Goal: Task Accomplishment & Management: Use online tool/utility

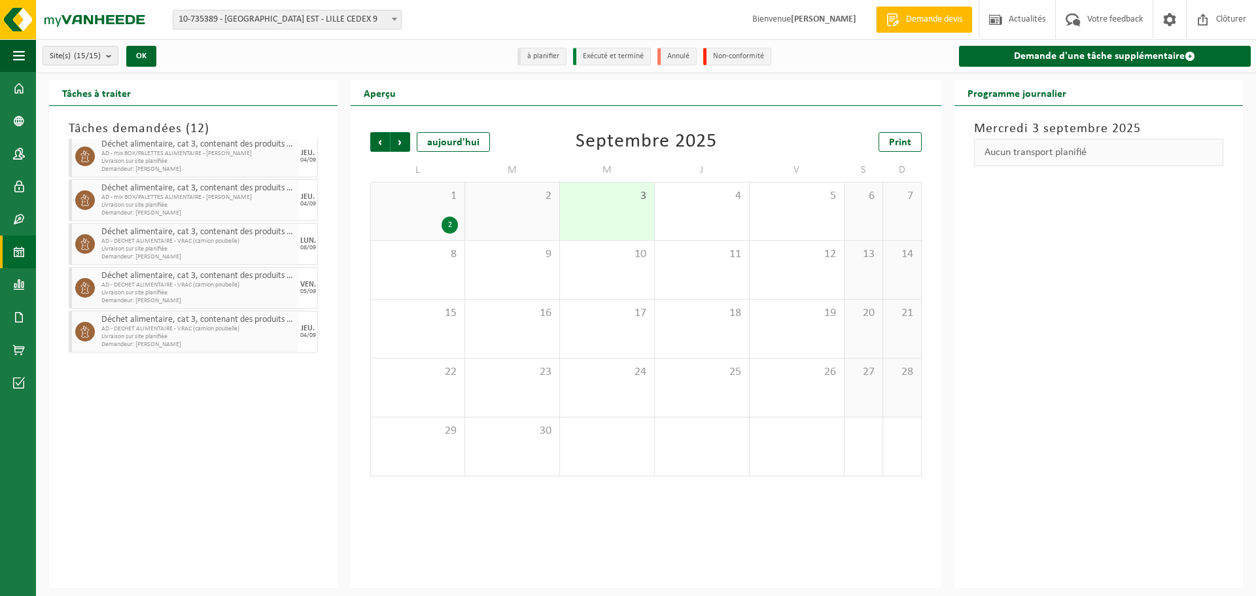
scroll to position [330, 0]
click at [230, 331] on span "AD - DECHET ALIMENTAIRE - VRAC (camion poubelle)" at bounding box center [198, 328] width 194 height 8
click at [89, 334] on icon at bounding box center [85, 331] width 12 height 12
click at [142, 332] on span "Livraison sur site planifiée" at bounding box center [198, 336] width 194 height 8
click at [90, 330] on icon at bounding box center [85, 331] width 12 height 12
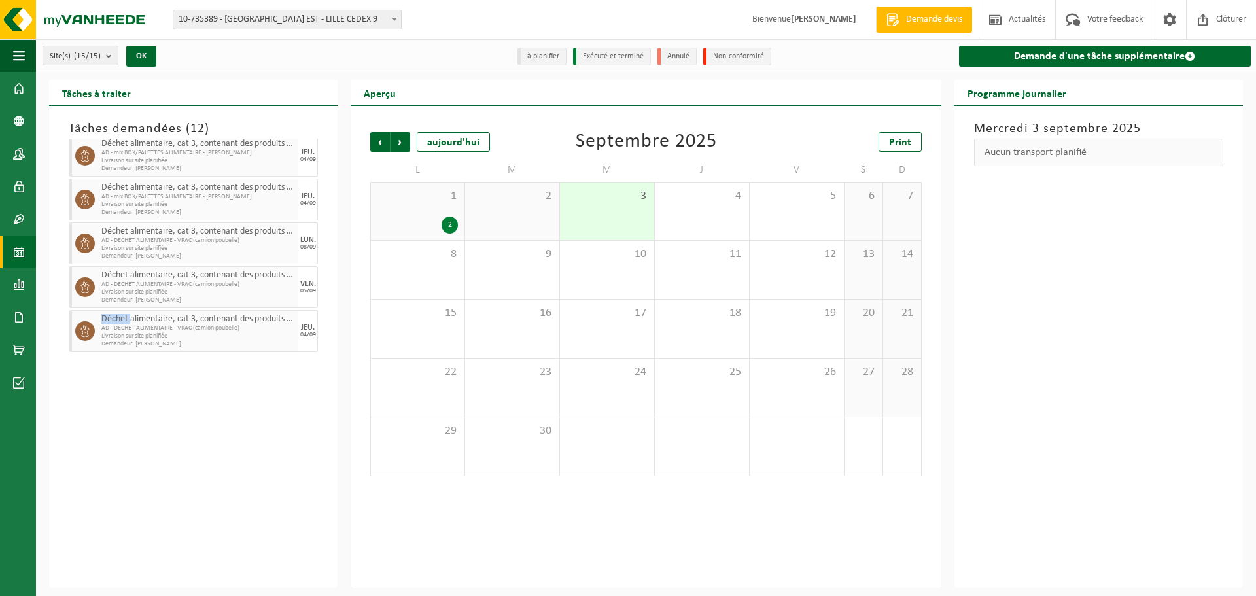
click at [90, 330] on icon at bounding box center [85, 331] width 12 height 12
drag, startPoint x: 135, startPoint y: 328, endPoint x: 128, endPoint y: 329, distance: 7.2
click at [128, 329] on span "AD - DECHET ALIMENTAIRE - VRAC (camion poubelle)" at bounding box center [198, 328] width 194 height 8
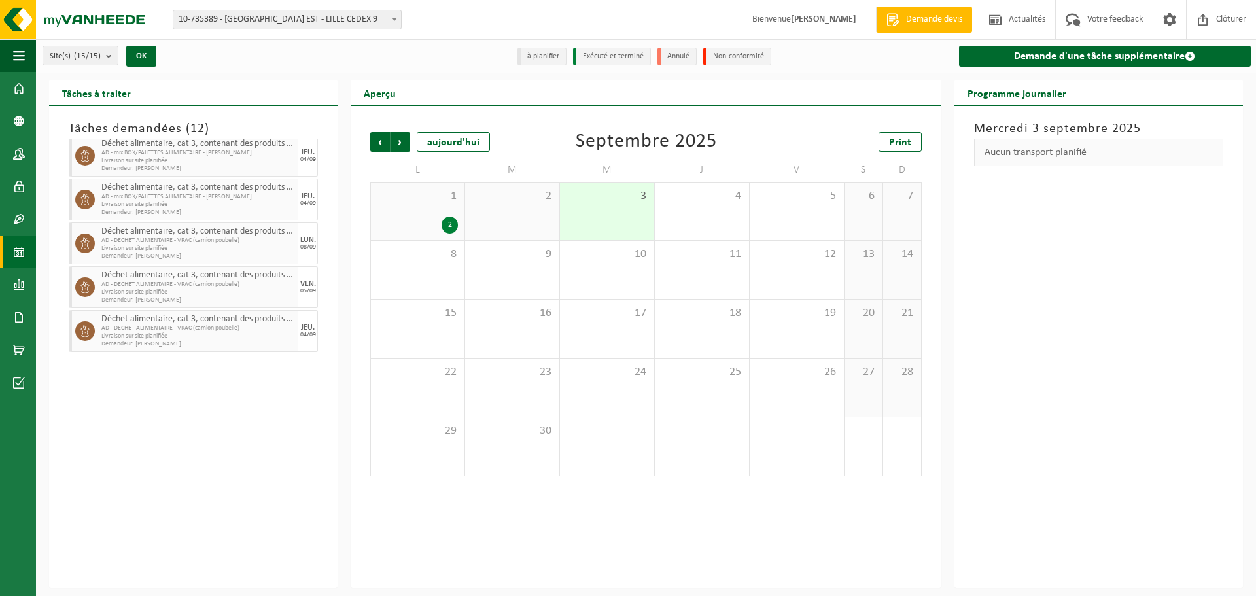
click at [167, 341] on span "Demandeur: GERARD PREVOST" at bounding box center [198, 344] width 194 height 8
click at [177, 343] on span "Demandeur: GERARD PREVOST" at bounding box center [198, 344] width 194 height 8
drag, startPoint x: 226, startPoint y: 332, endPoint x: 188, endPoint y: 334, distance: 38.0
click at [188, 334] on span "Livraison sur site planifiée" at bounding box center [198, 336] width 194 height 8
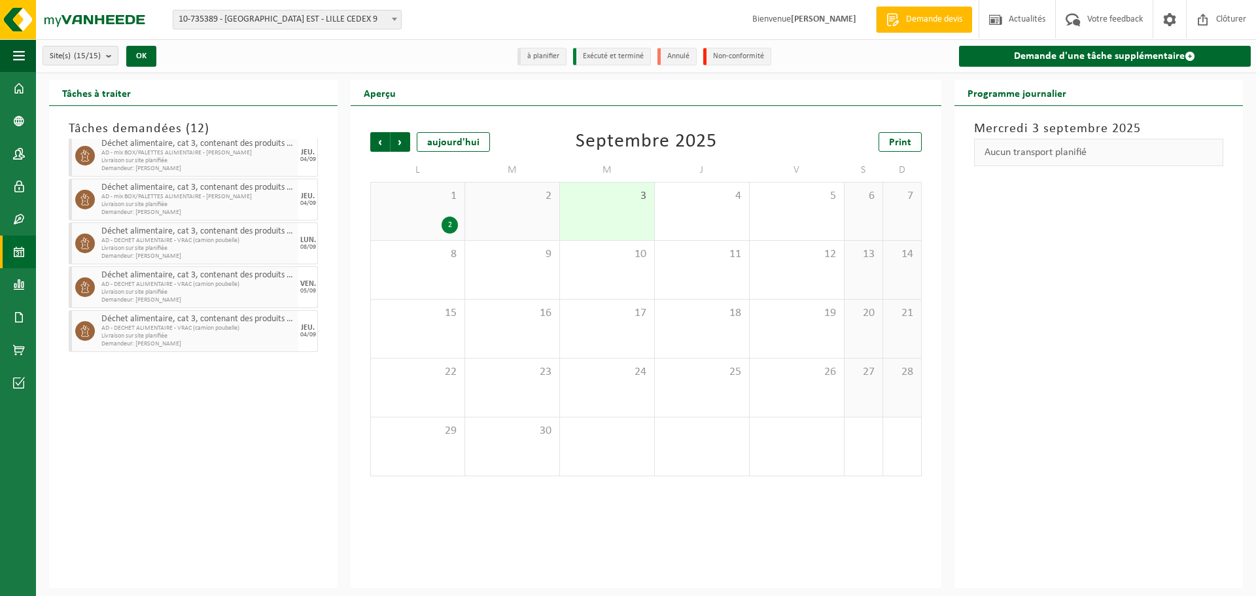
click at [190, 323] on span "Déchet alimentaire, cat 3, contenant des produits d'origine animale, emballage …" at bounding box center [198, 319] width 194 height 10
click at [174, 322] on span "Déchet alimentaire, cat 3, contenant des produits d'origine animale, emballage …" at bounding box center [198, 319] width 194 height 10
click at [84, 331] on icon at bounding box center [85, 331] width 12 height 12
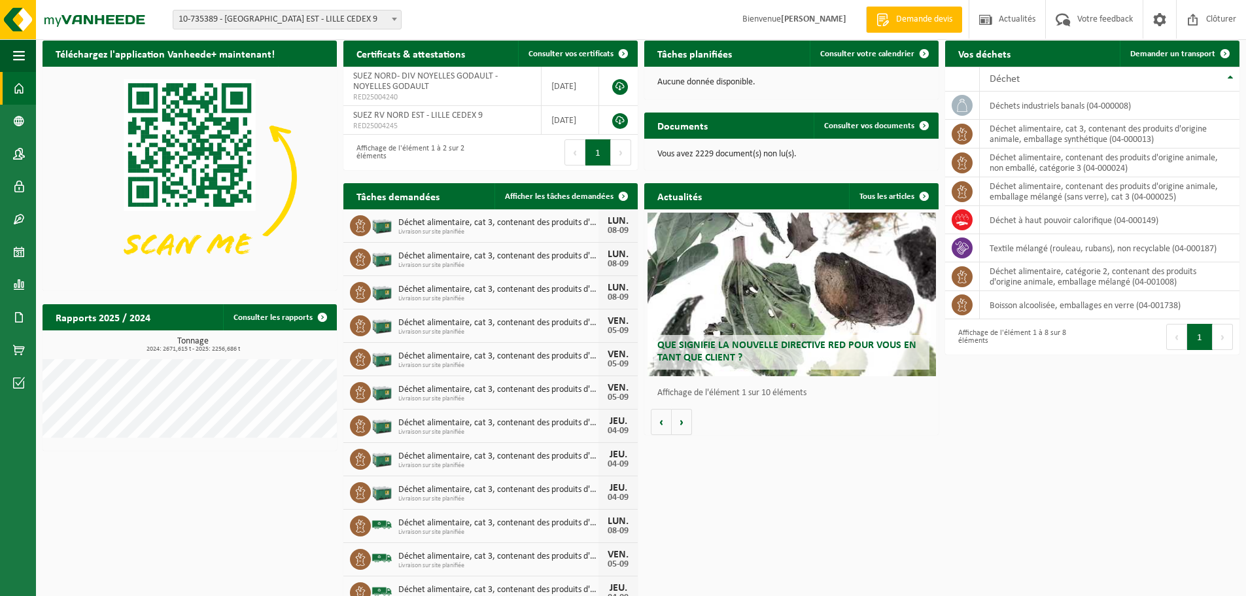
scroll to position [58, 0]
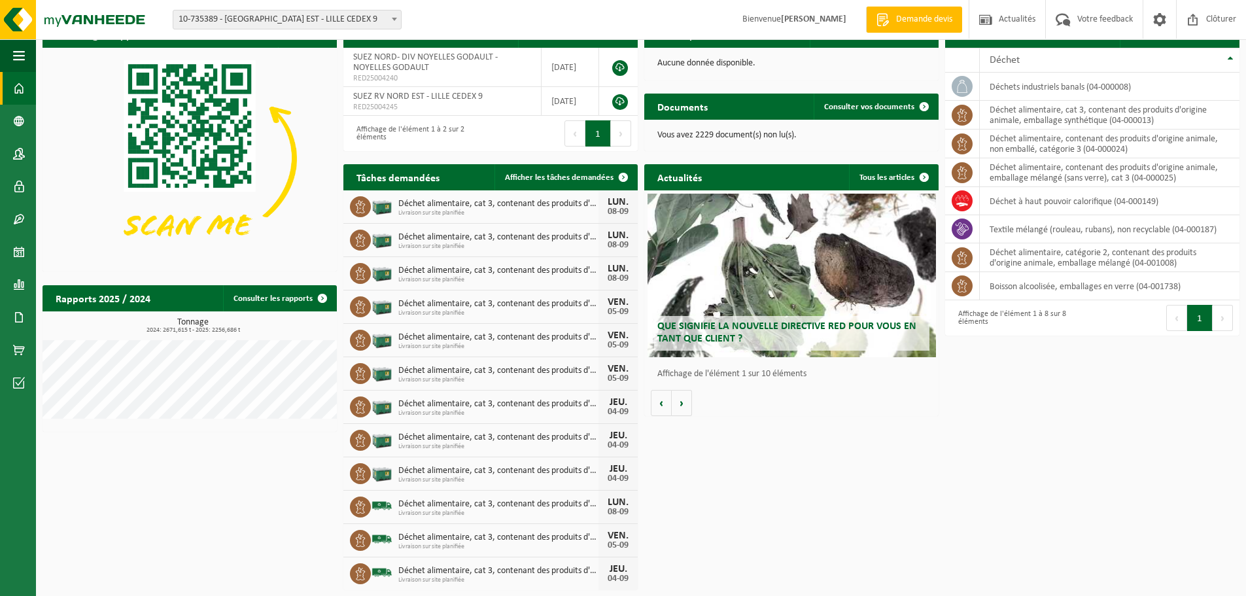
click at [470, 578] on span "Livraison sur site planifiée" at bounding box center [498, 580] width 200 height 8
click at [558, 574] on span "Déchet alimentaire, cat 3, contenant des produits d'origine animale, emballage …" at bounding box center [498, 571] width 200 height 10
click at [527, 574] on span "Déchet alimentaire, cat 3, contenant des produits d'origine animale, emballage …" at bounding box center [498, 571] width 200 height 10
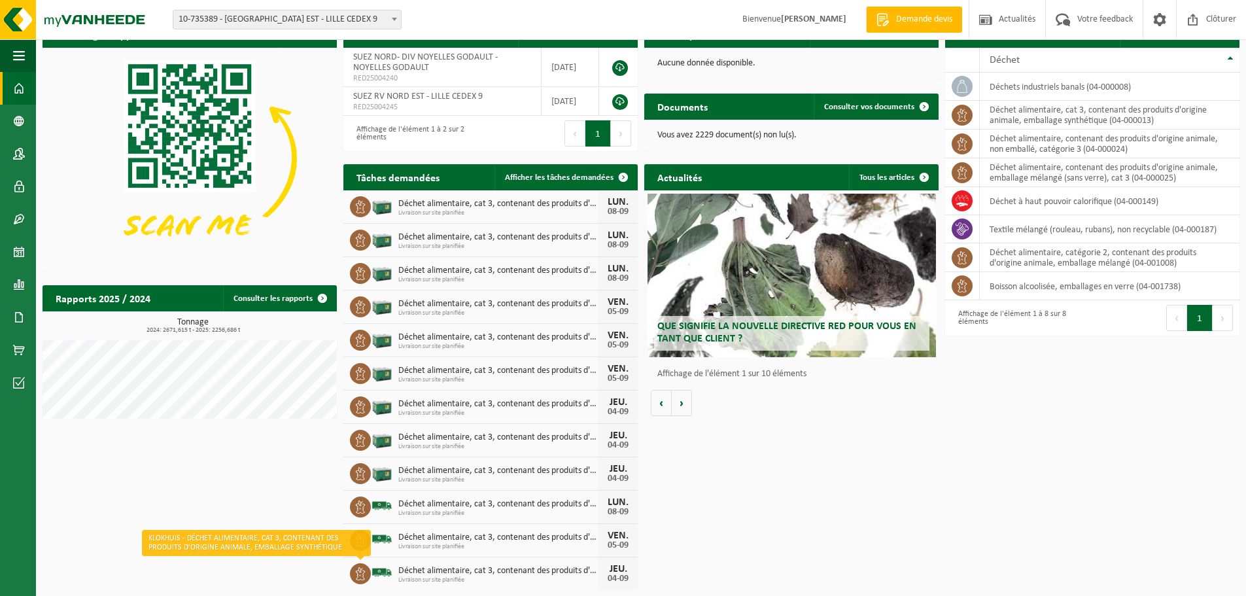
click at [358, 572] on icon at bounding box center [360, 573] width 13 height 13
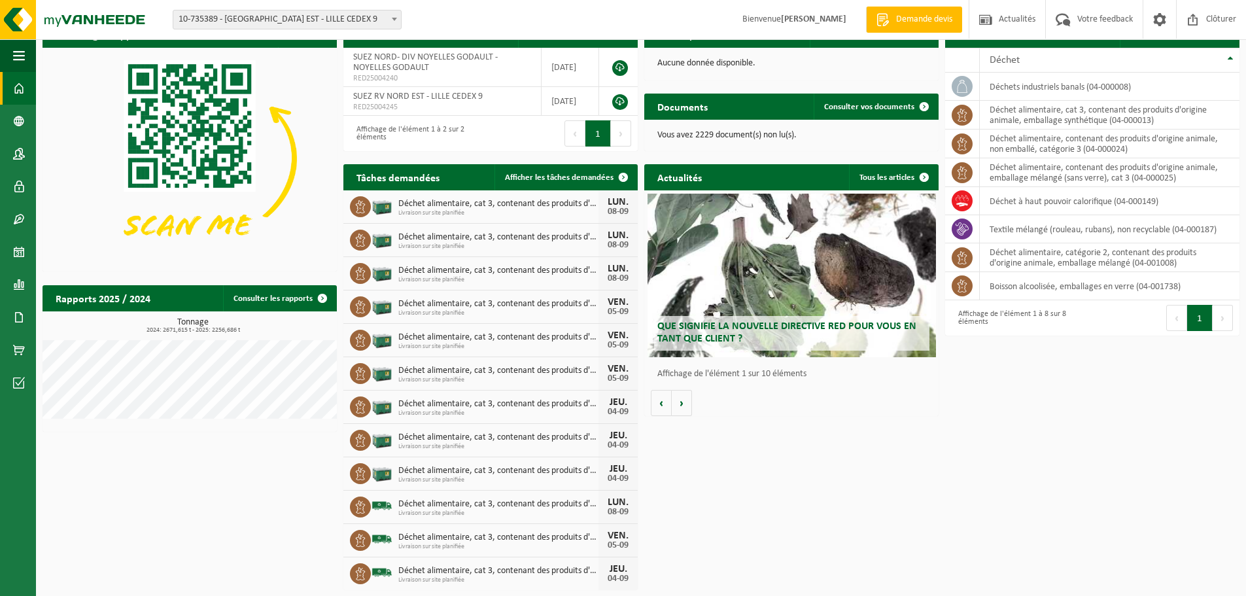
click at [440, 580] on span "Livraison sur site planifiée" at bounding box center [498, 580] width 200 height 8
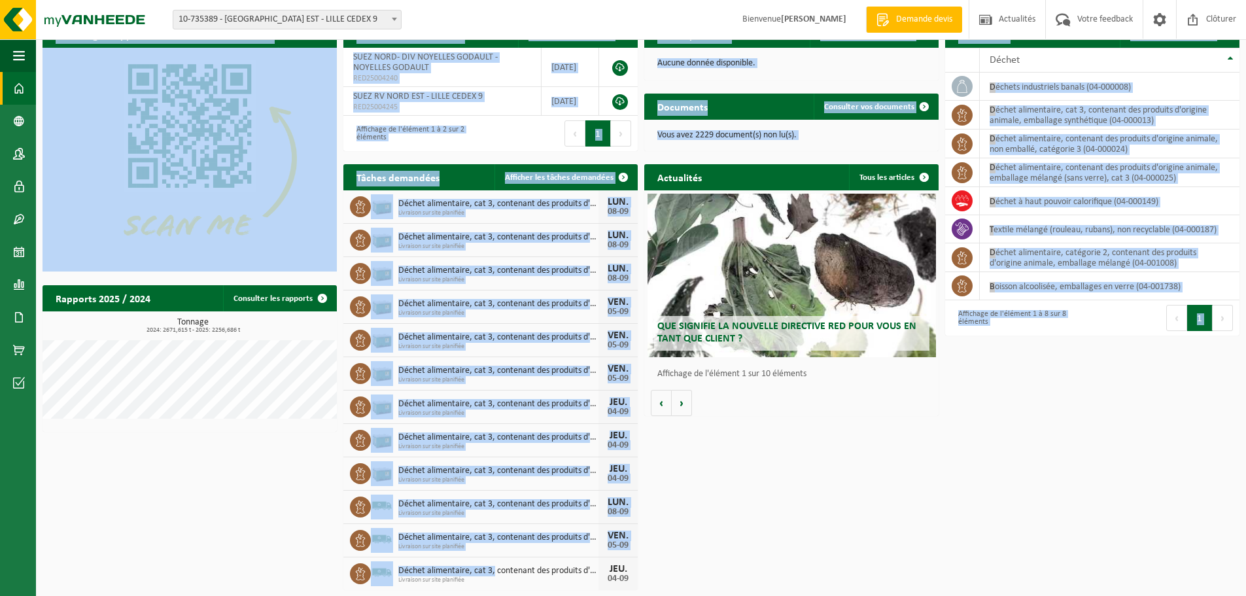
drag, startPoint x: 493, startPoint y: 575, endPoint x: 322, endPoint y: 557, distance: 172.3
click at [322, 557] on div "Téléchargez l'application Vanheede+ maintenant! Cachez Certificats & attestatio…" at bounding box center [641, 306] width 1204 height 582
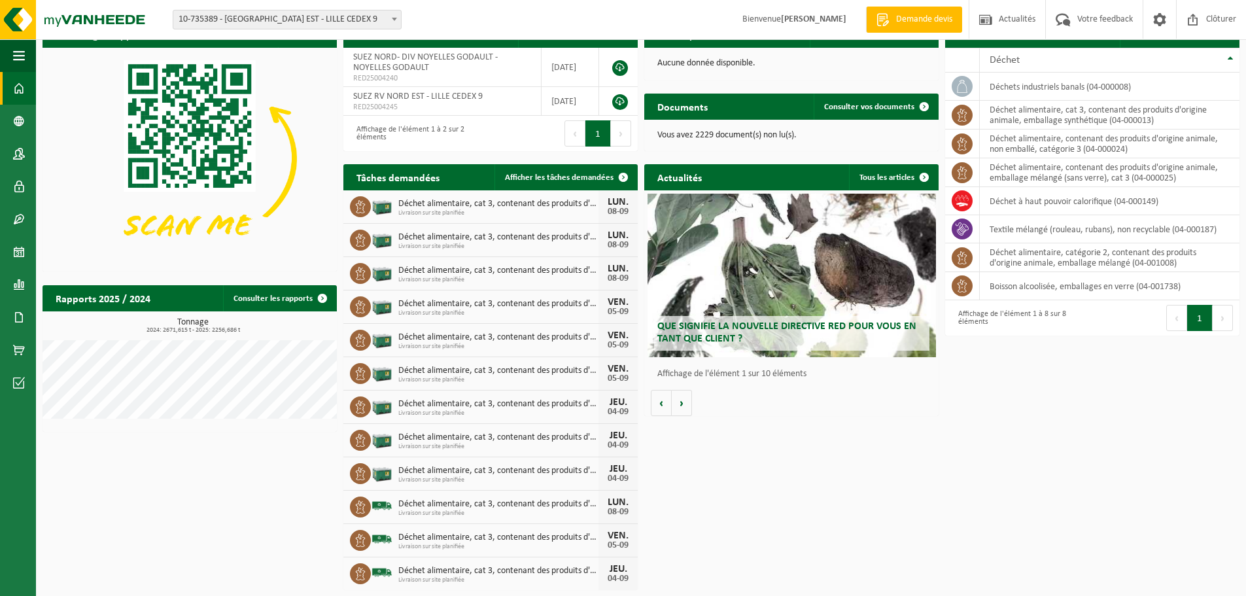
click at [958, 551] on div "Téléchargez l'application Vanheede+ maintenant! Cachez Certificats & attestatio…" at bounding box center [641, 306] width 1204 height 582
click at [555, 176] on span "Afficher les tâches demandées" at bounding box center [559, 177] width 109 height 9
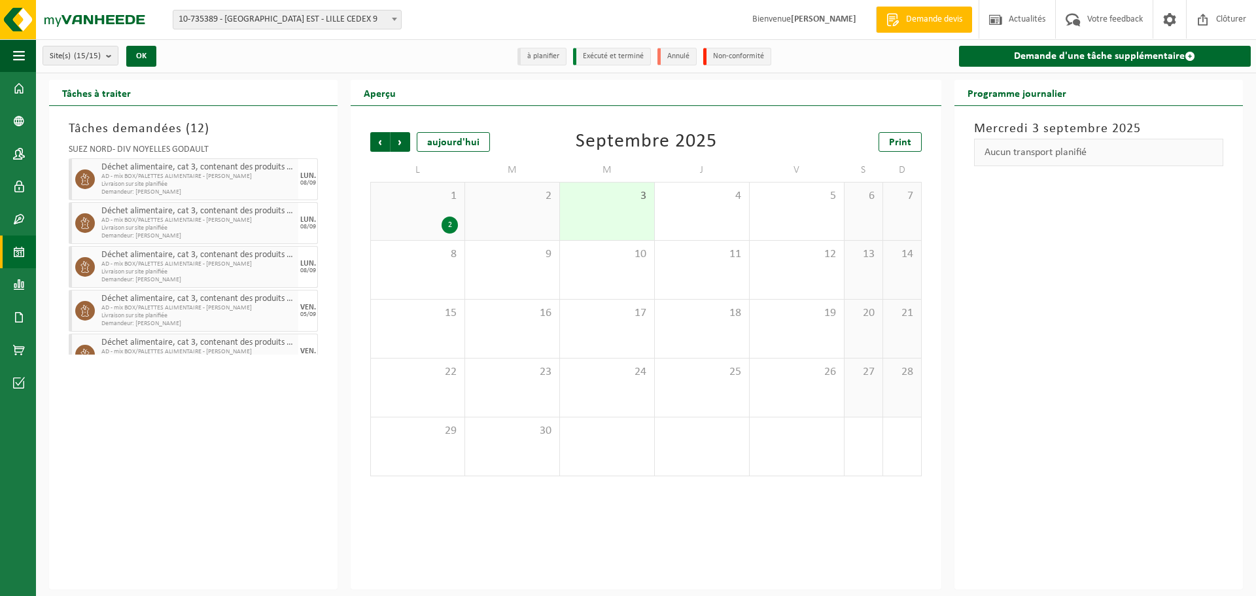
scroll to position [330, 0]
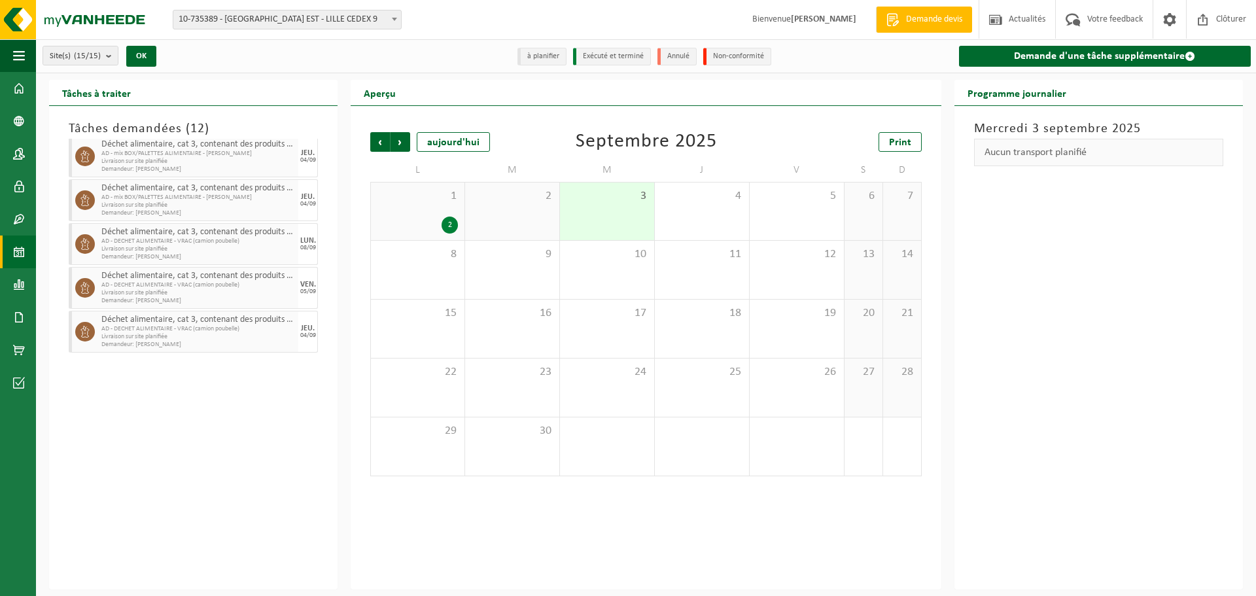
click at [416, 219] on div "2" at bounding box center [417, 225] width 80 height 17
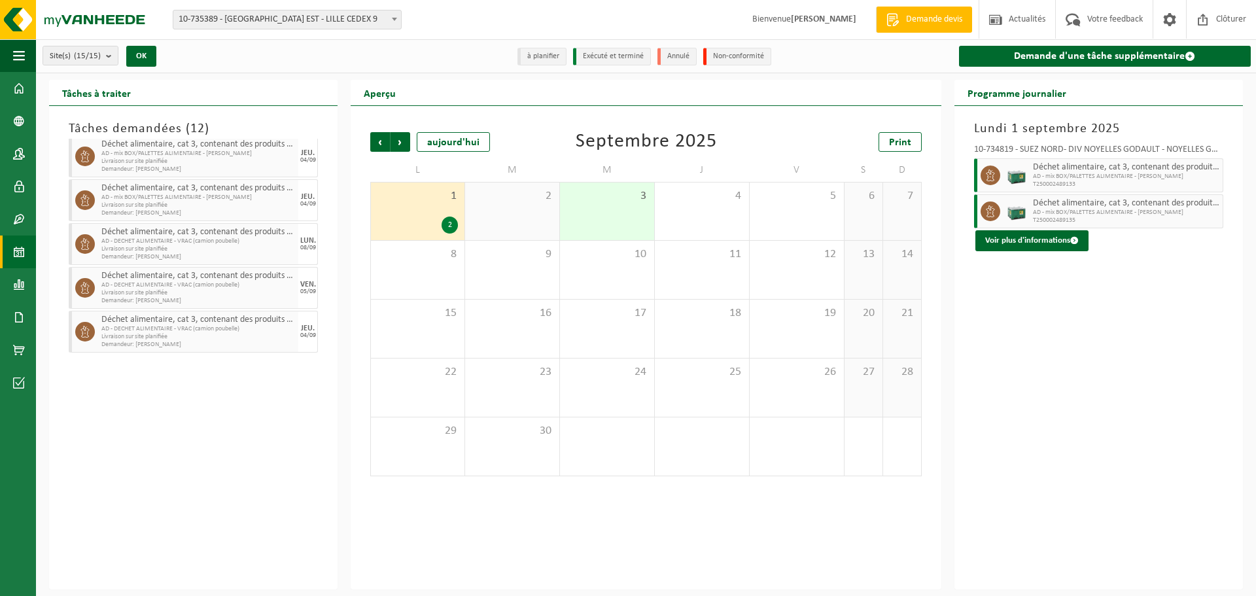
click at [625, 211] on div "3" at bounding box center [607, 212] width 94 height 58
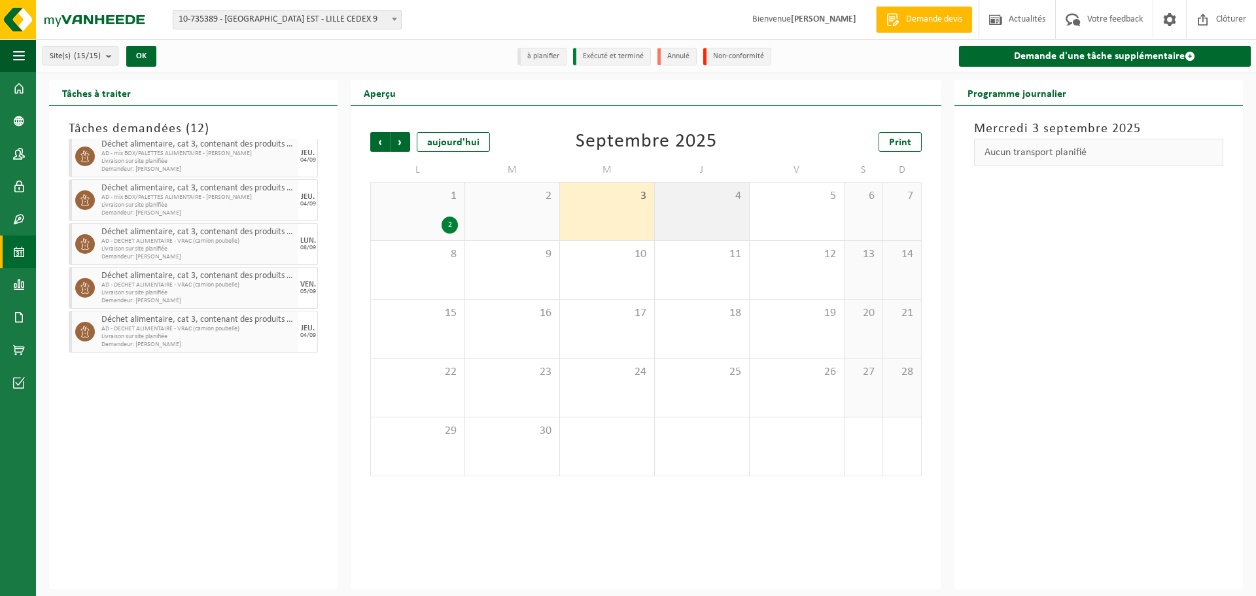
click at [715, 217] on div "4" at bounding box center [702, 212] width 94 height 58
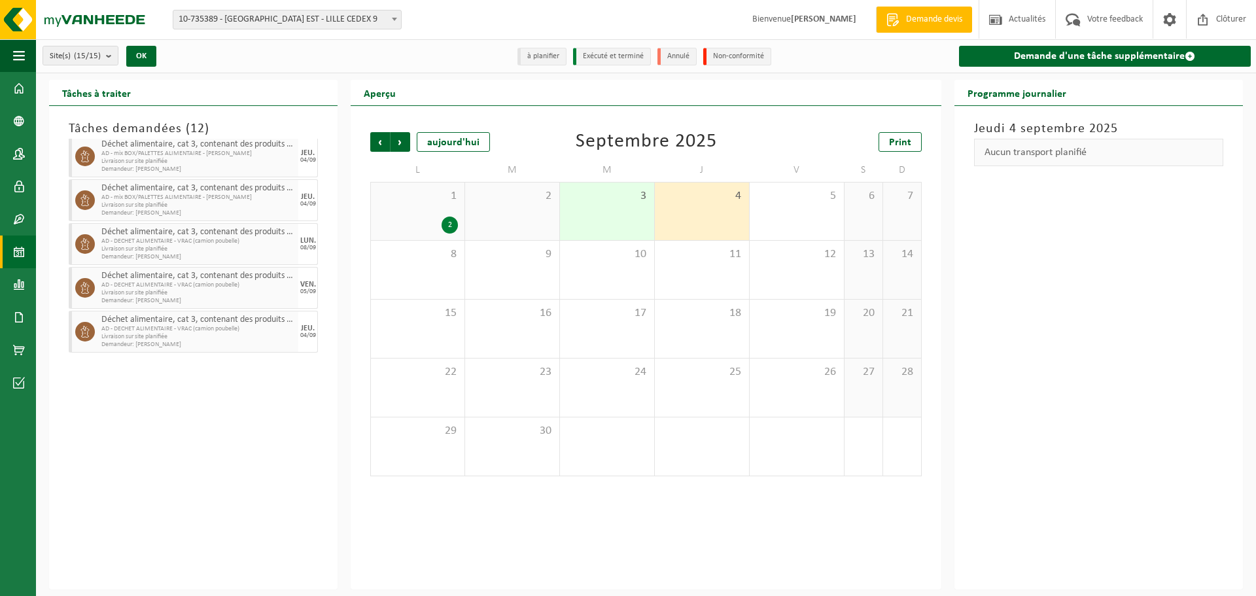
click at [693, 200] on span "4" at bounding box center [701, 196] width 81 height 14
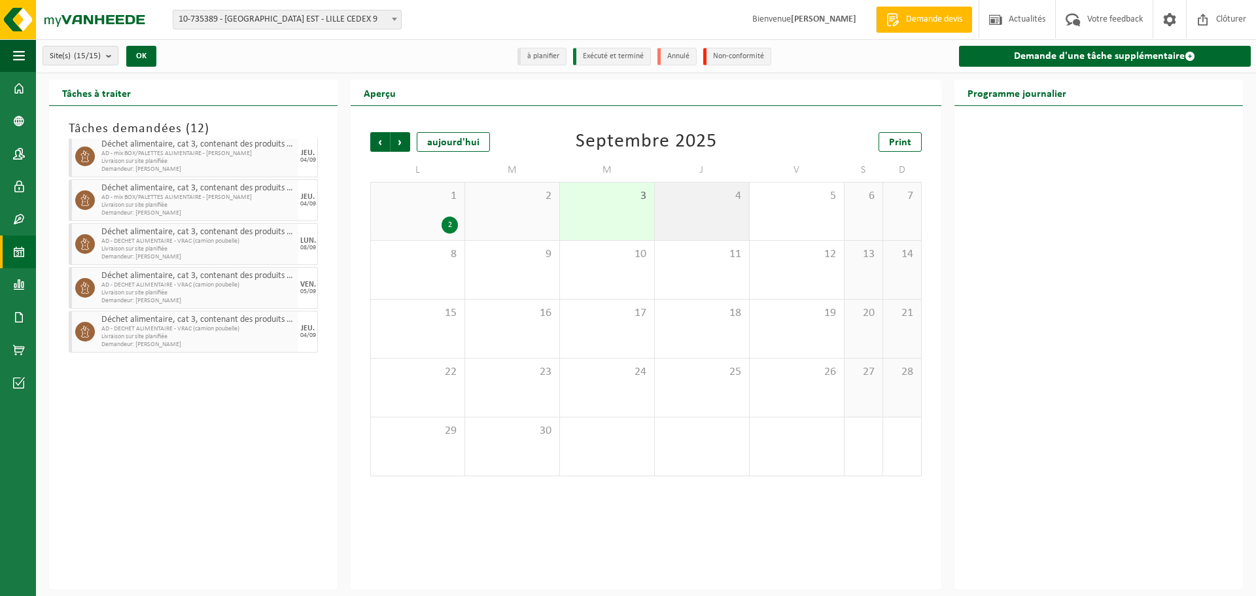
click at [694, 211] on div "4" at bounding box center [702, 212] width 94 height 58
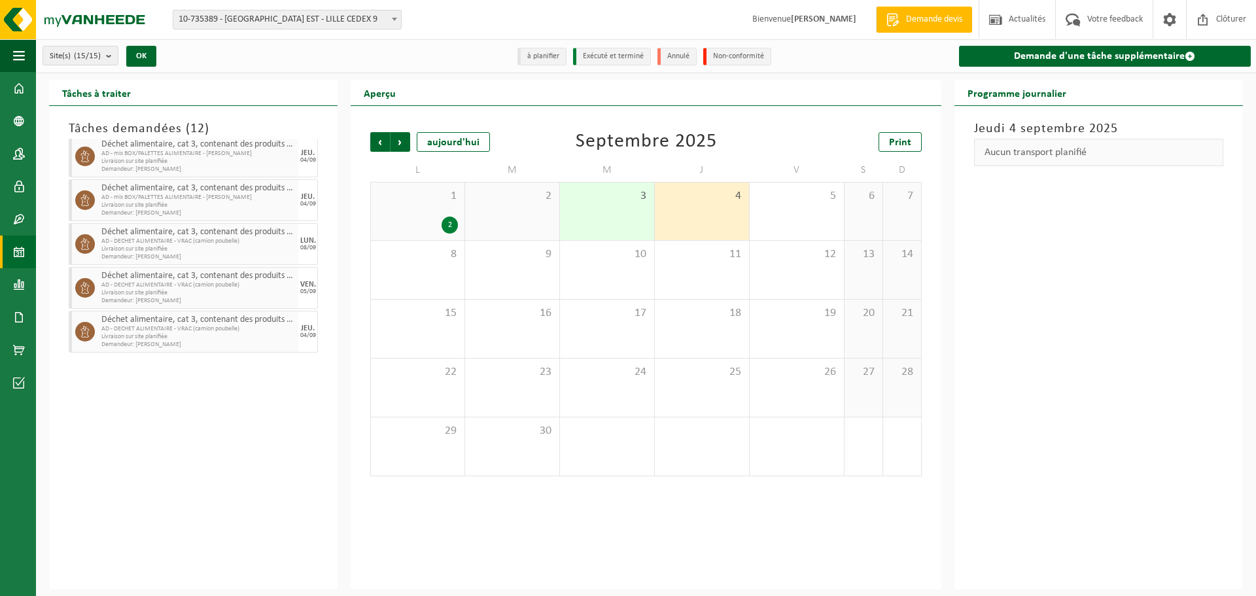
click at [441, 203] on div "1 2" at bounding box center [418, 212] width 94 height 58
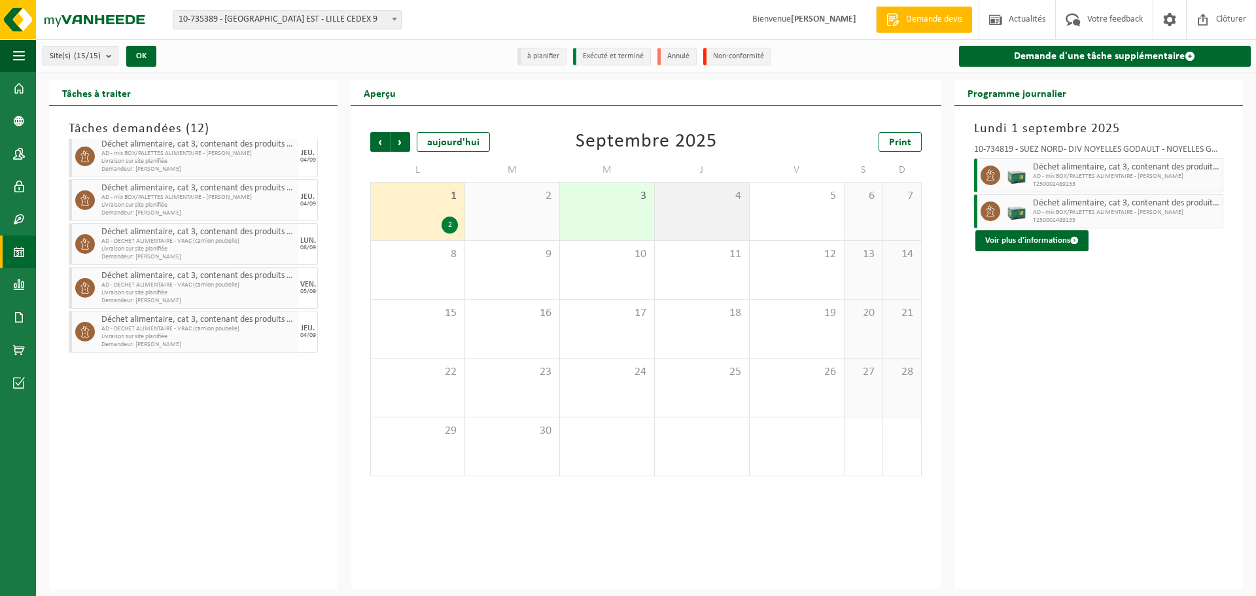
click at [681, 216] on div "4" at bounding box center [702, 212] width 94 height 58
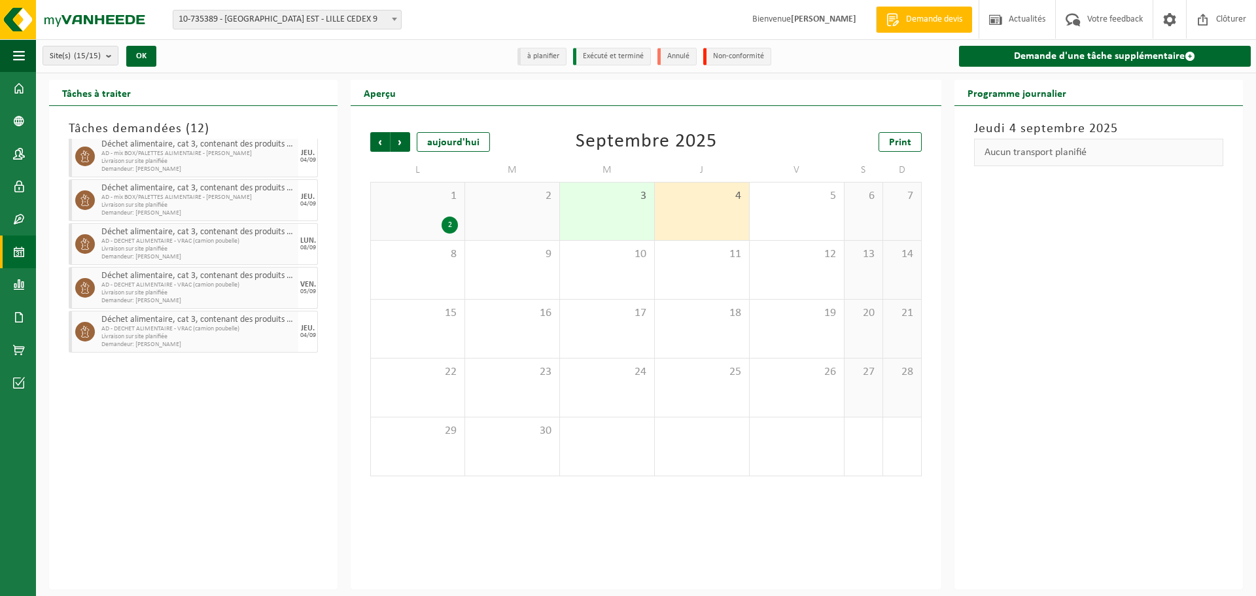
click at [220, 328] on span "AD - DECHET ALIMENTAIRE - VRAC (camion poubelle)" at bounding box center [198, 329] width 194 height 8
click at [119, 285] on span "AD - DECHET ALIMENTAIRE - VRAC (camion poubelle)" at bounding box center [198, 285] width 194 height 8
click at [142, 246] on span "Livraison sur site planifiée" at bounding box center [198, 249] width 194 height 8
click at [154, 209] on span "Demandeur: GERARD PREVOST" at bounding box center [198, 213] width 194 height 8
click at [237, 154] on span "AD - mix BOX/PALETTES ALIMENTAIRE - BILLY" at bounding box center [198, 154] width 194 height 8
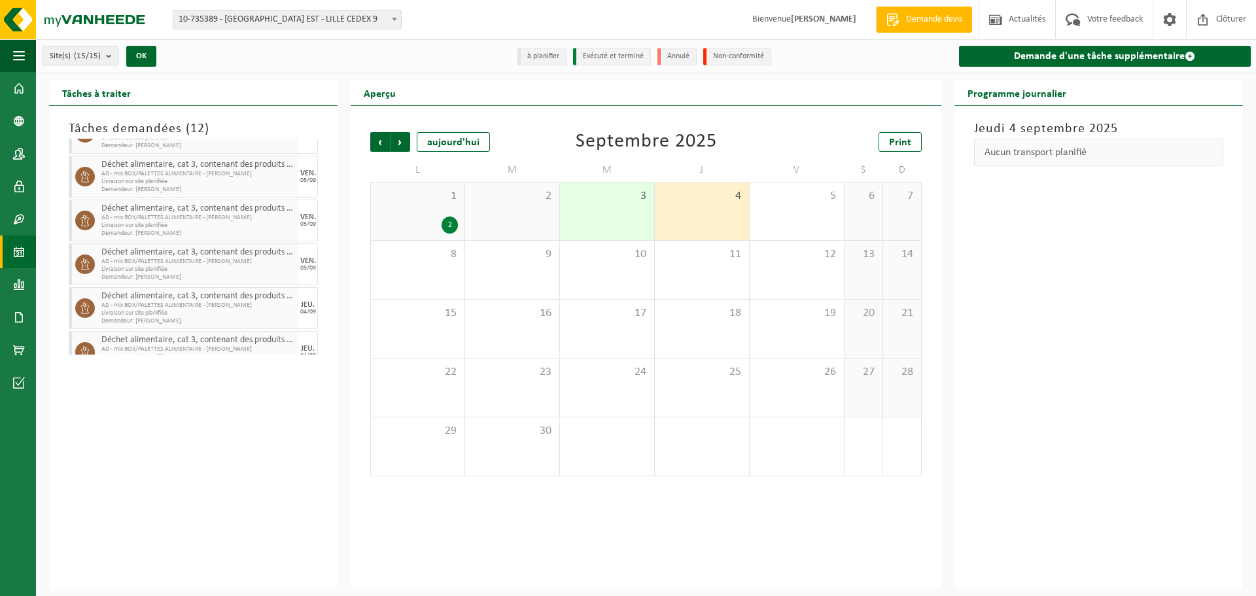
scroll to position [133, 0]
click at [273, 185] on span "Livraison sur site planifiée" at bounding box center [198, 183] width 194 height 8
click at [1117, 63] on link "Demande d'une tâche supplémentaire" at bounding box center [1105, 56] width 292 height 21
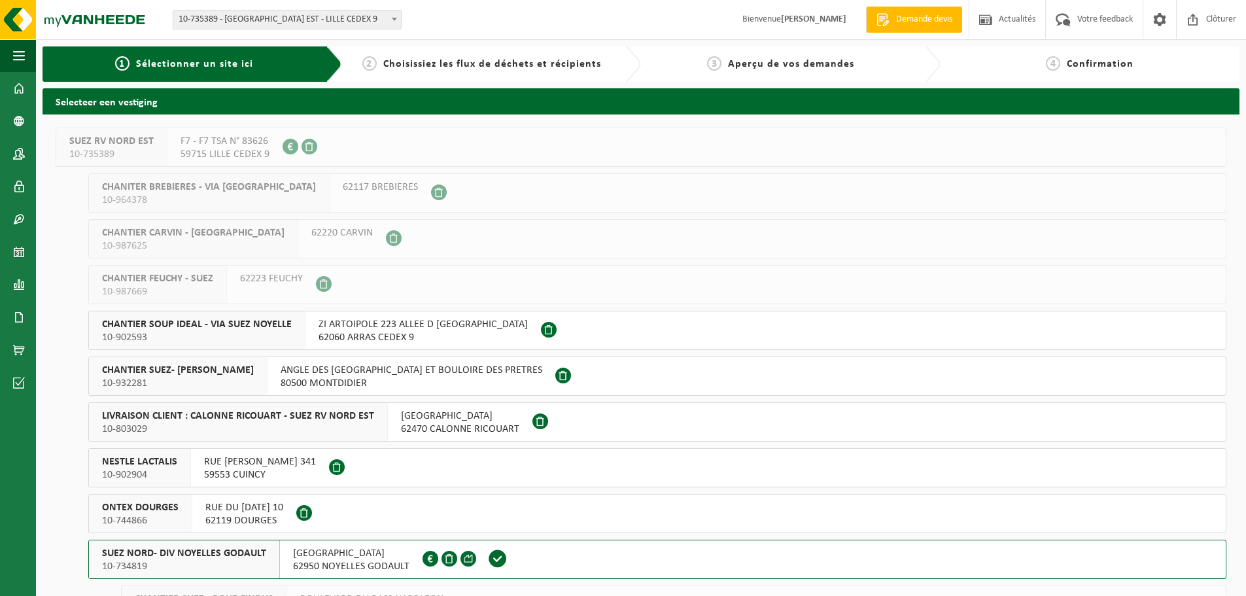
click at [152, 521] on span "10-744866" at bounding box center [140, 520] width 77 height 13
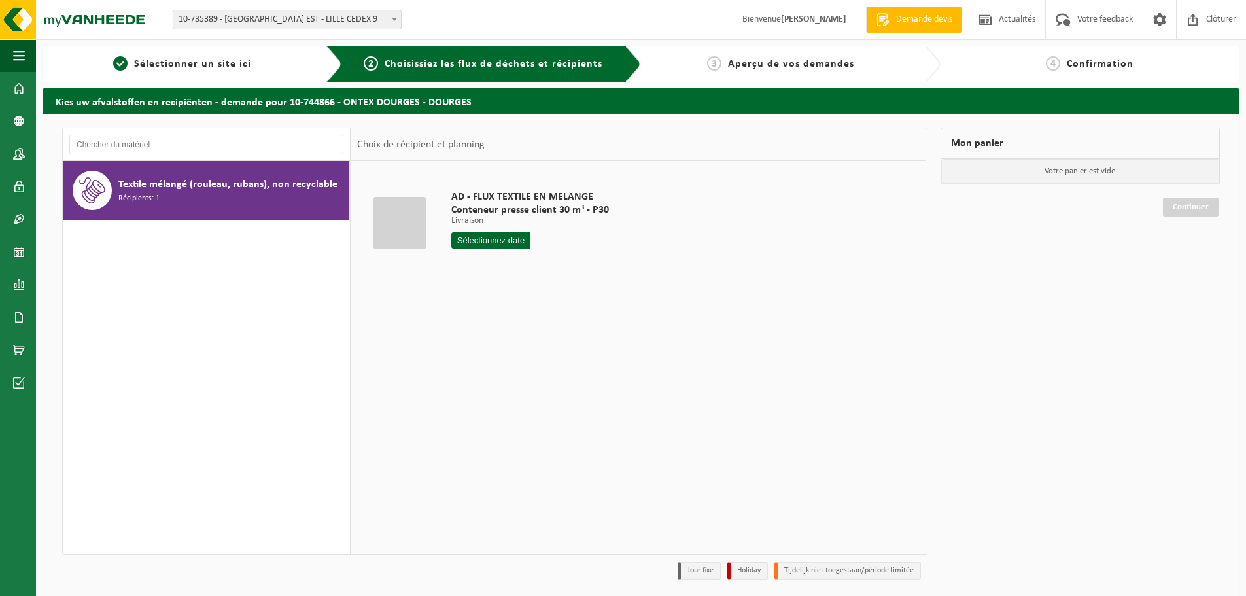
click at [505, 246] on input "text" at bounding box center [490, 240] width 79 height 16
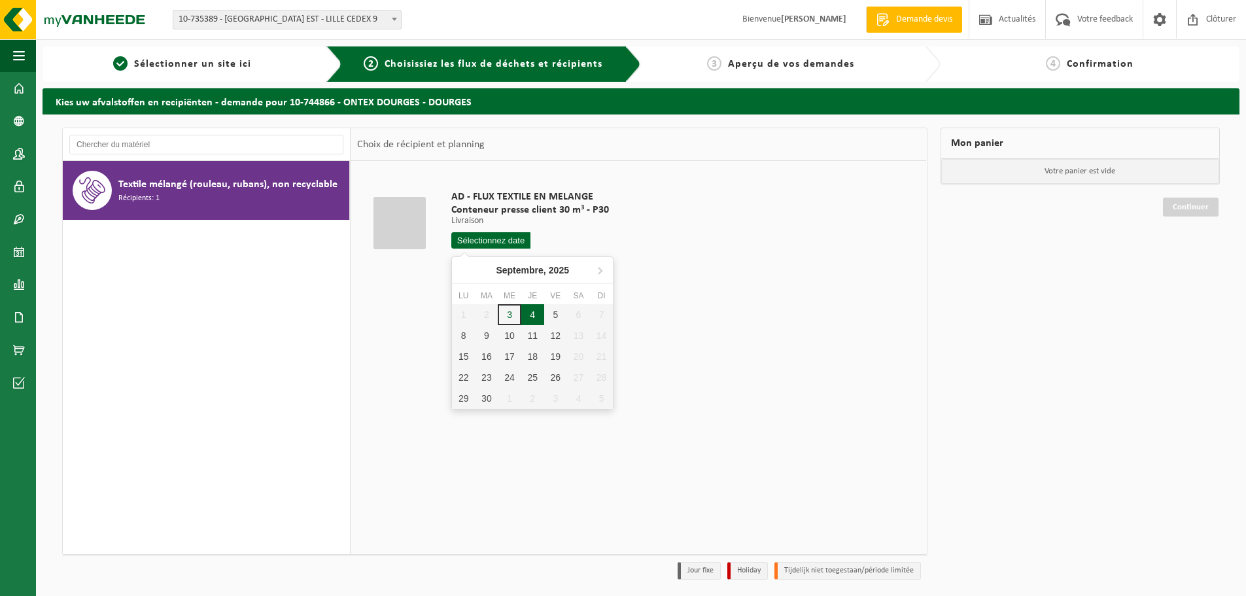
click at [531, 317] on div "4" at bounding box center [532, 314] width 23 height 21
type input "à partir de [DATE]"
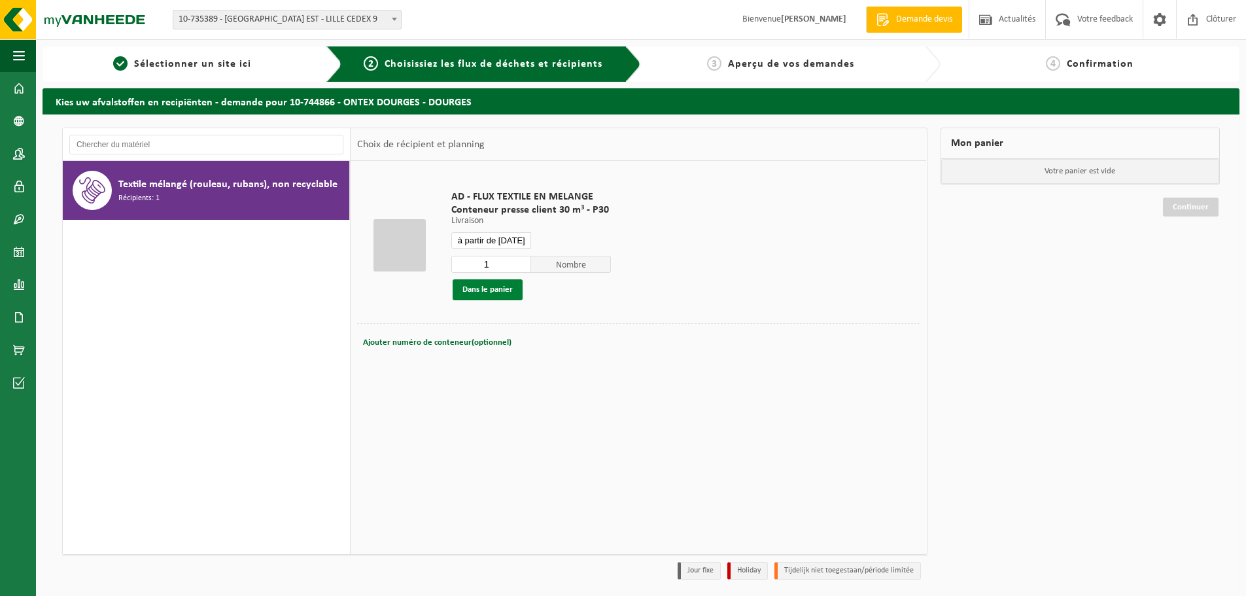
click at [507, 291] on button "Dans le panier" at bounding box center [488, 289] width 70 height 21
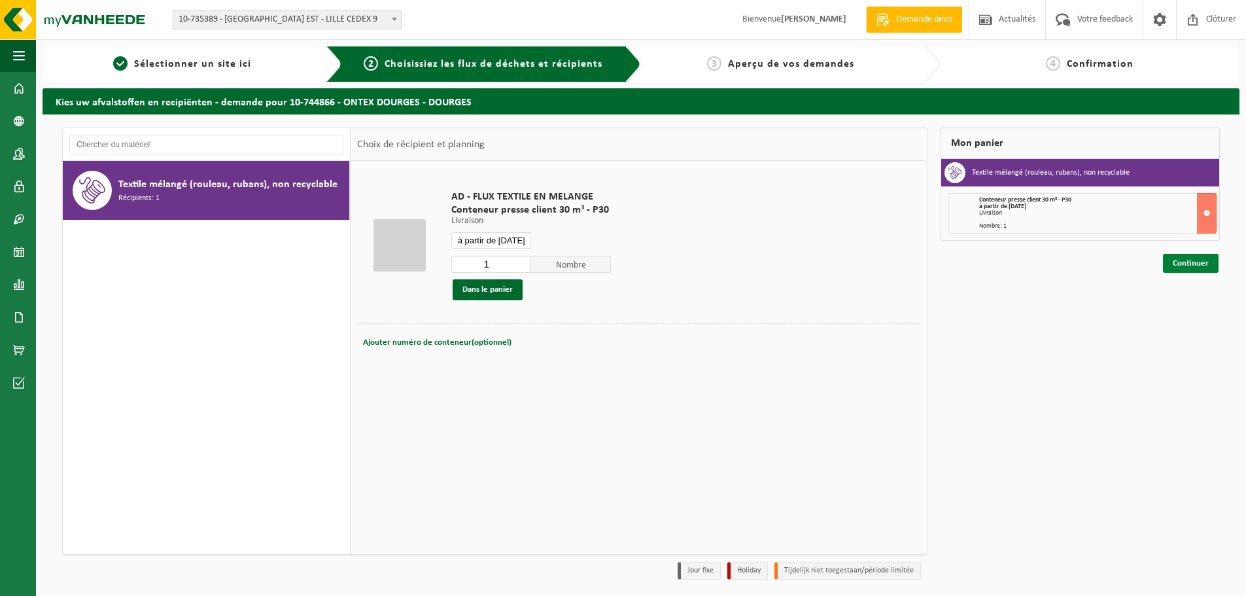
click at [1202, 265] on link "Continuer" at bounding box center [1191, 263] width 56 height 19
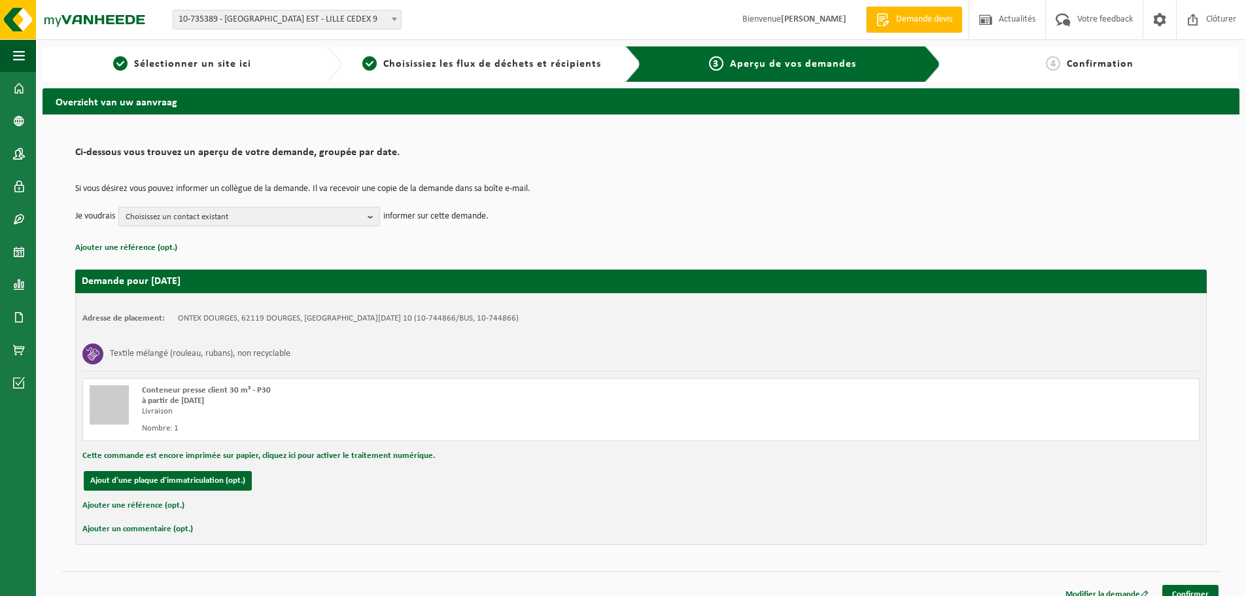
click at [321, 211] on span "Choisissez un contact existant" at bounding box center [244, 217] width 237 height 20
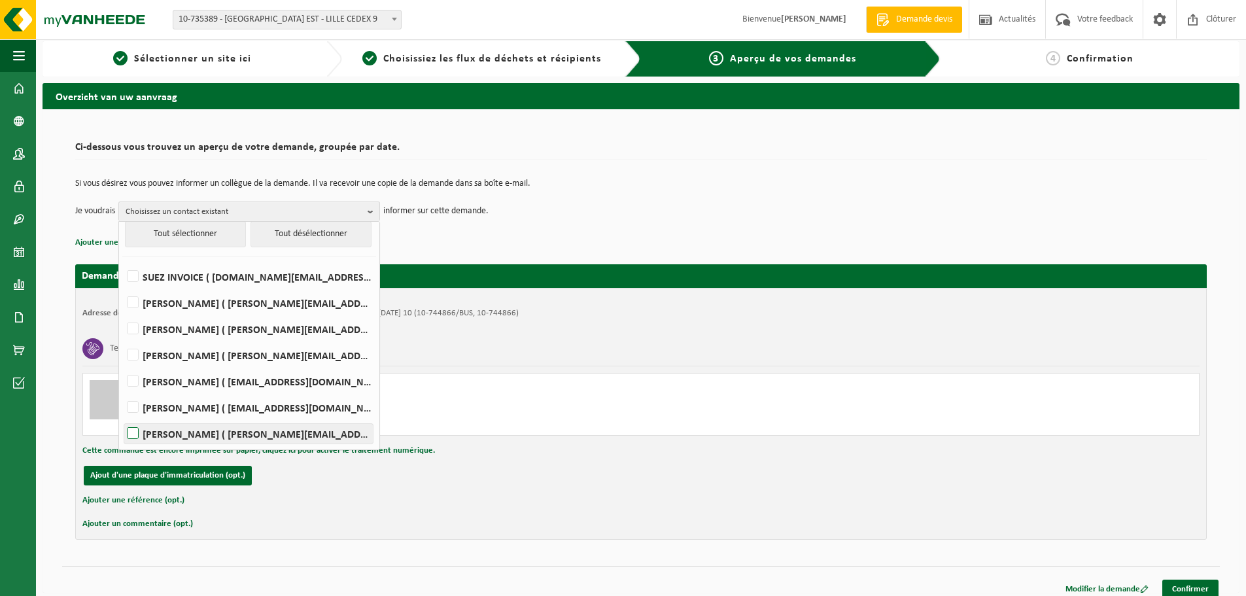
scroll to position [15, 0]
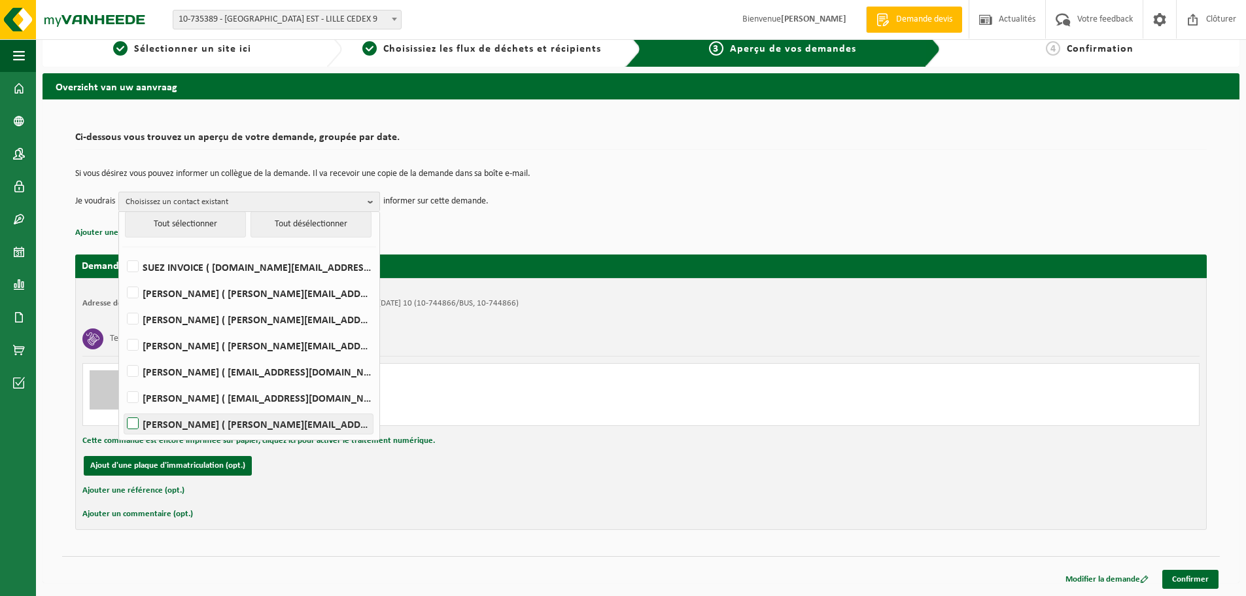
click at [268, 423] on label "[PERSON_NAME] ( [PERSON_NAME][EMAIL_ADDRESS][DOMAIN_NAME] )" at bounding box center [248, 424] width 249 height 20
click at [122, 408] on input "[PERSON_NAME] ( [PERSON_NAME][EMAIL_ADDRESS][DOMAIN_NAME] )" at bounding box center [122, 407] width 1 height 1
checkbox input "true"
click at [319, 508] on div "Ajouter un commentaire (opt.)" at bounding box center [640, 514] width 1117 height 17
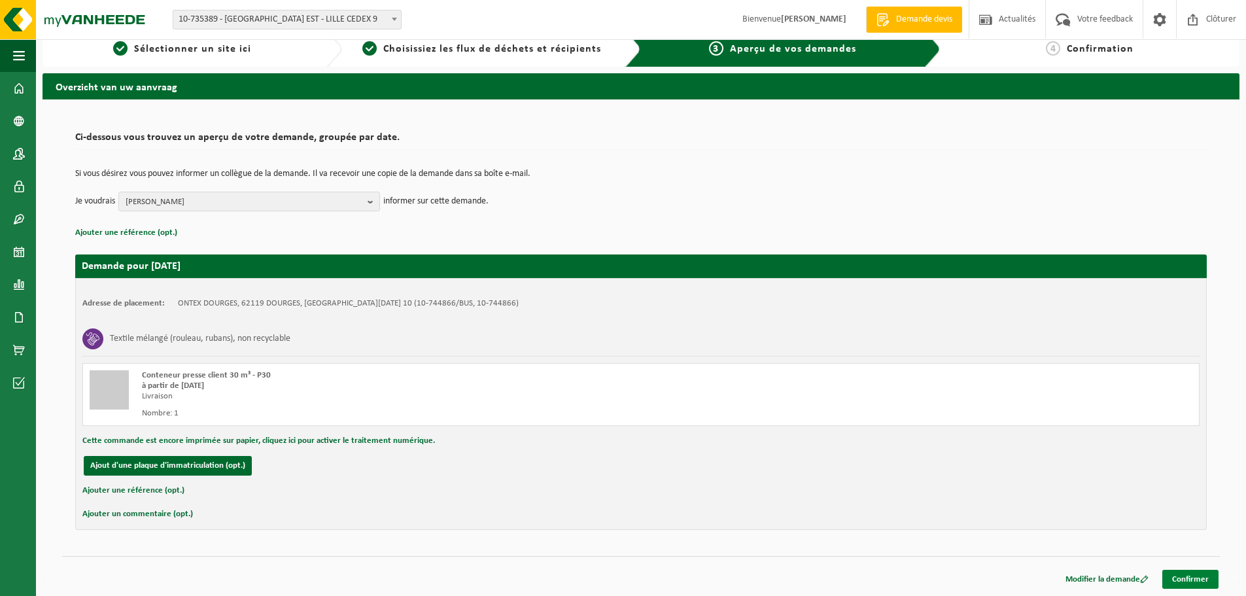
click at [1181, 584] on link "Confirmer" at bounding box center [1190, 579] width 56 height 19
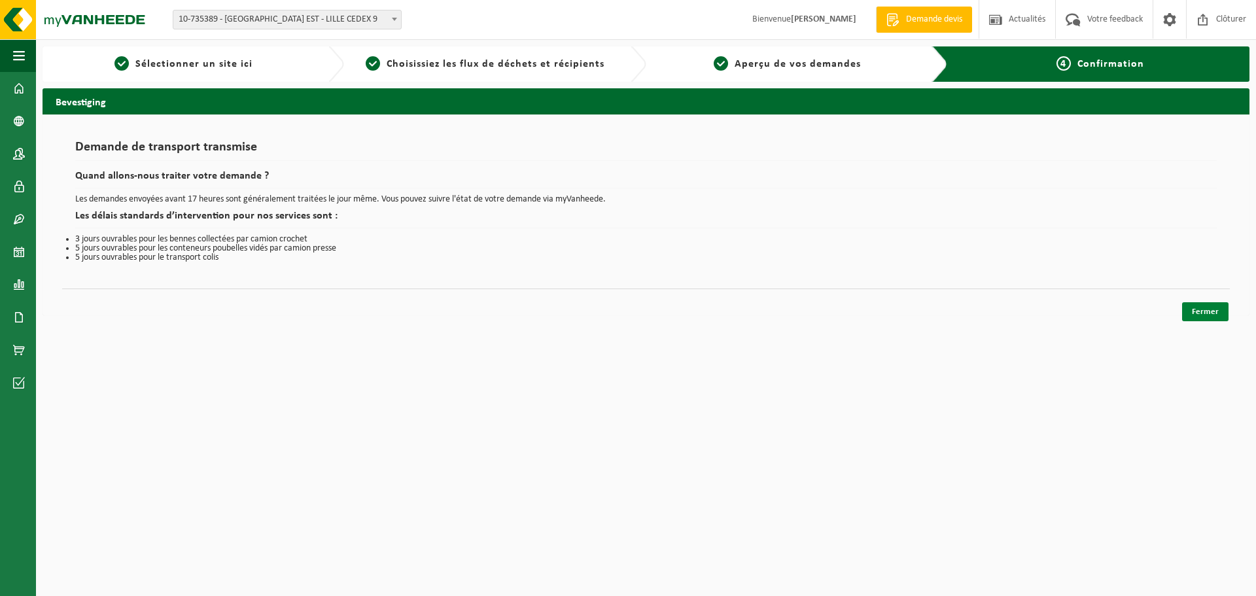
click at [1218, 319] on link "Fermer" at bounding box center [1205, 311] width 46 height 19
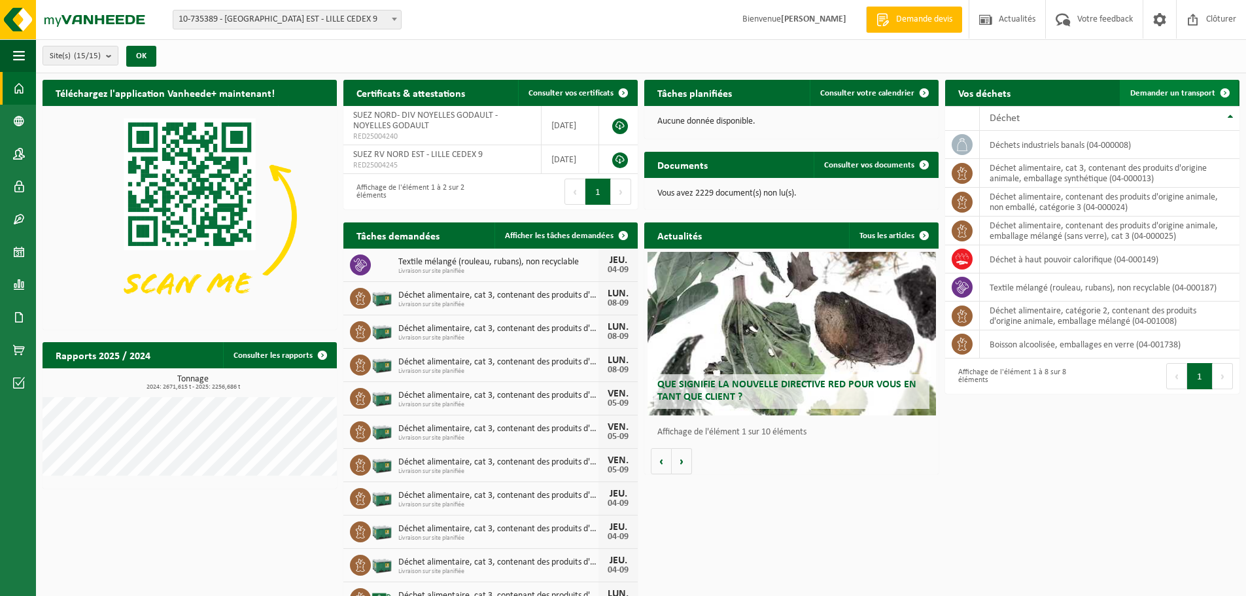
click at [1177, 92] on span "Demander un transport" at bounding box center [1172, 93] width 85 height 9
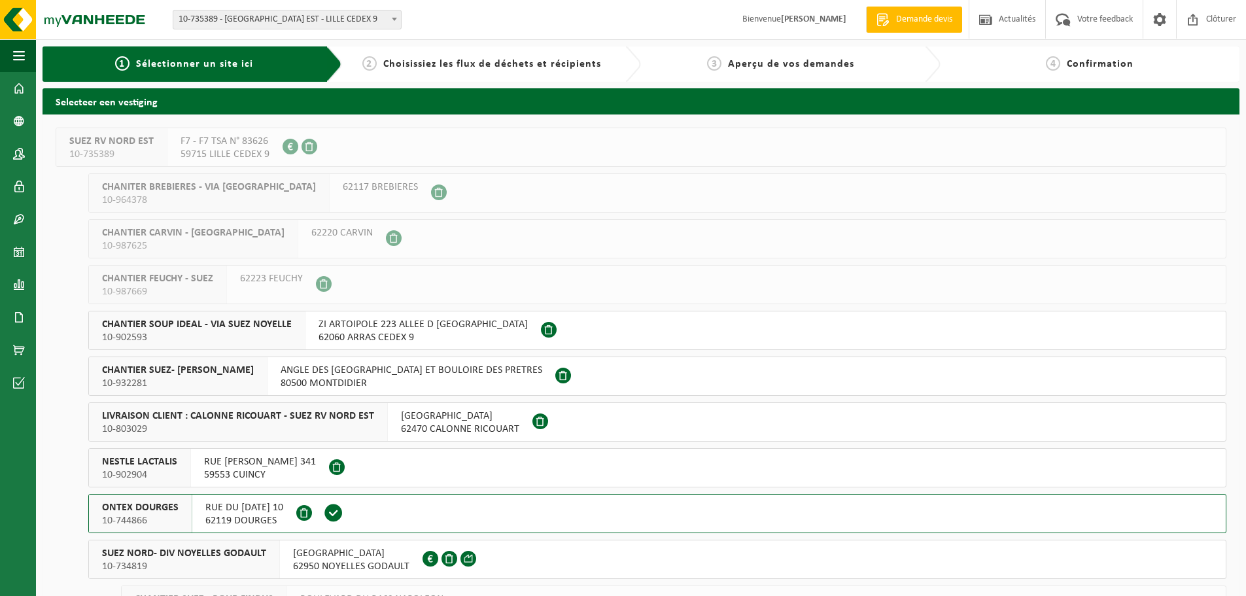
click at [146, 502] on span "ONTEX DOURGES" at bounding box center [140, 507] width 77 height 13
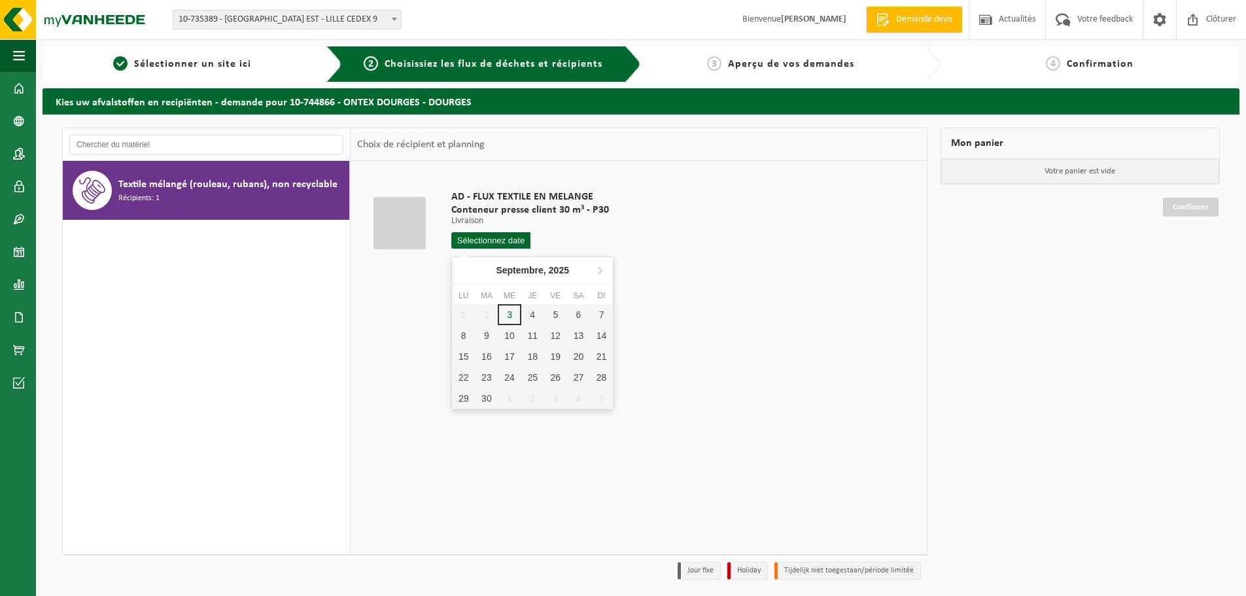
click at [506, 240] on input "text" at bounding box center [490, 240] width 79 height 16
click at [531, 313] on div "4" at bounding box center [532, 314] width 23 height 21
type input "à partir de [DATE]"
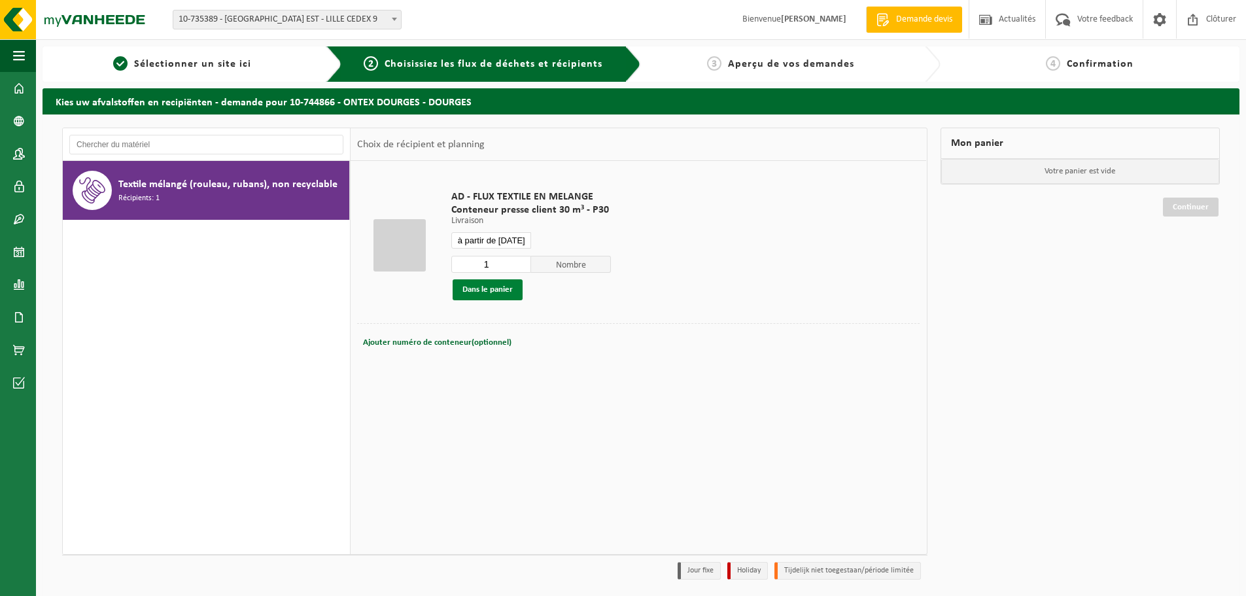
click at [496, 290] on button "Dans le panier" at bounding box center [488, 289] width 70 height 21
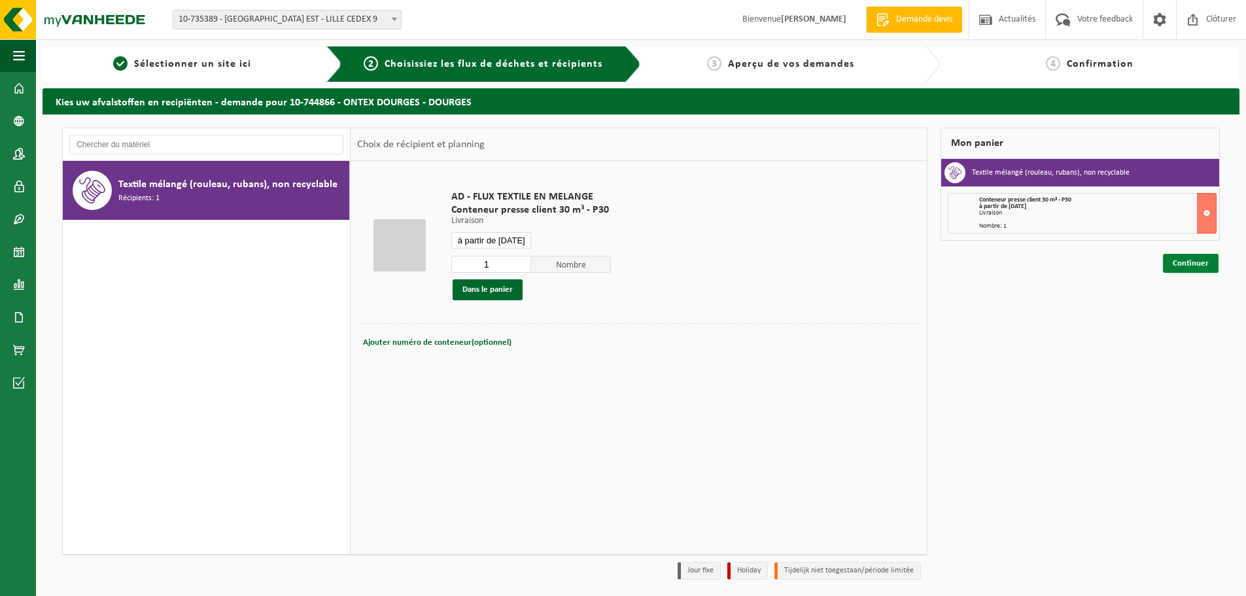
click at [1180, 266] on link "Continuer" at bounding box center [1191, 263] width 56 height 19
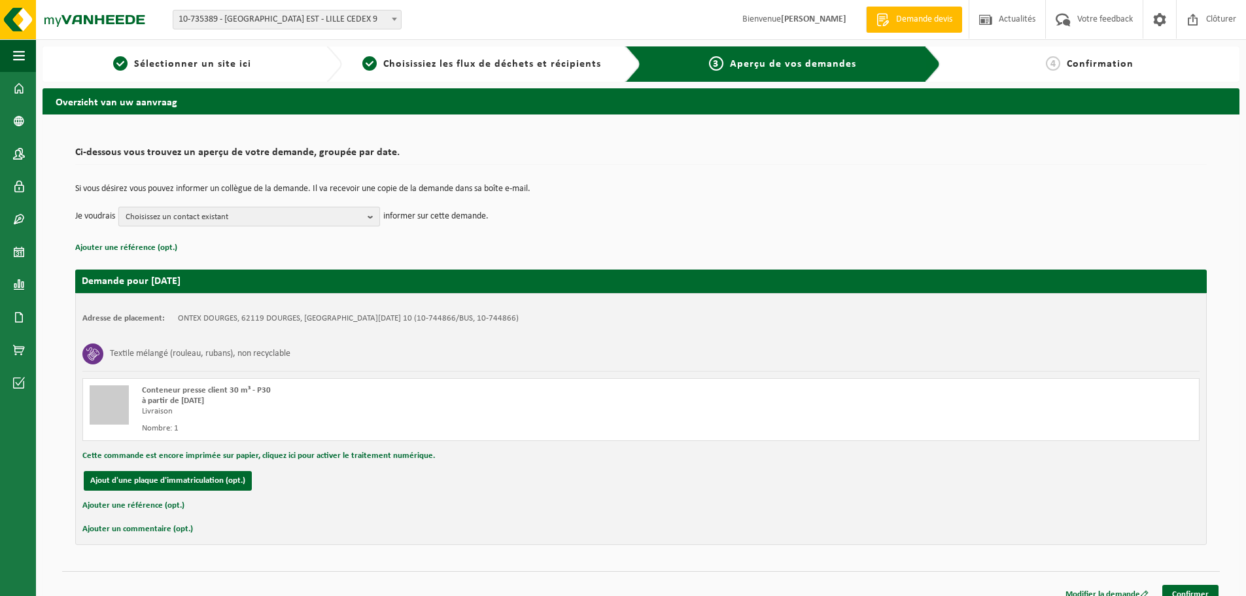
click at [150, 215] on span "Choisissez un contact existant" at bounding box center [244, 217] width 237 height 20
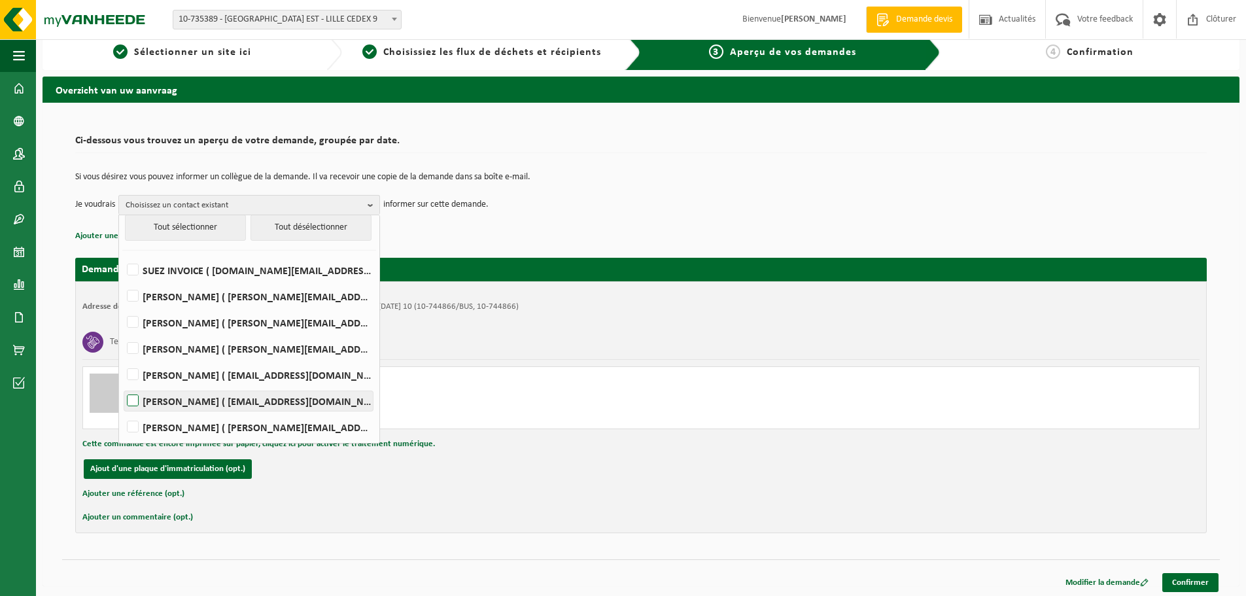
scroll to position [15, 0]
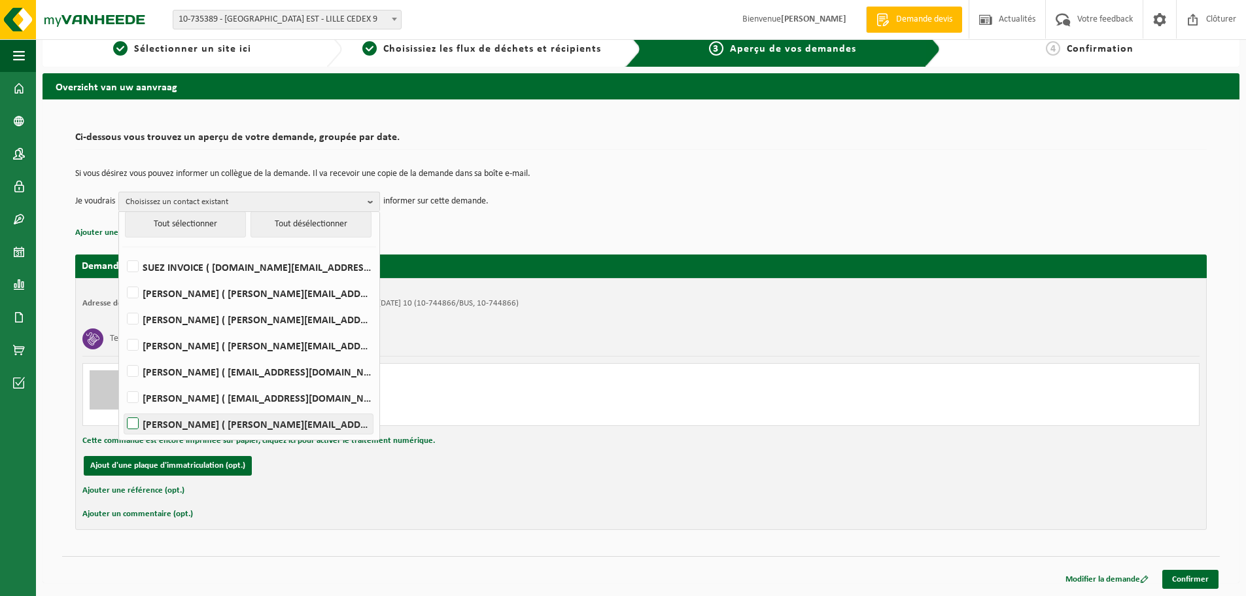
click at [228, 425] on label "[PERSON_NAME] ( [PERSON_NAME][EMAIL_ADDRESS][DOMAIN_NAME] )" at bounding box center [248, 424] width 249 height 20
click at [122, 408] on input "[PERSON_NAME] ( [PERSON_NAME][EMAIL_ADDRESS][DOMAIN_NAME] )" at bounding box center [122, 407] width 1 height 1
checkbox input "true"
click at [1185, 584] on link "Confirmer" at bounding box center [1190, 579] width 56 height 19
